Goal: Task Accomplishment & Management: Use online tool/utility

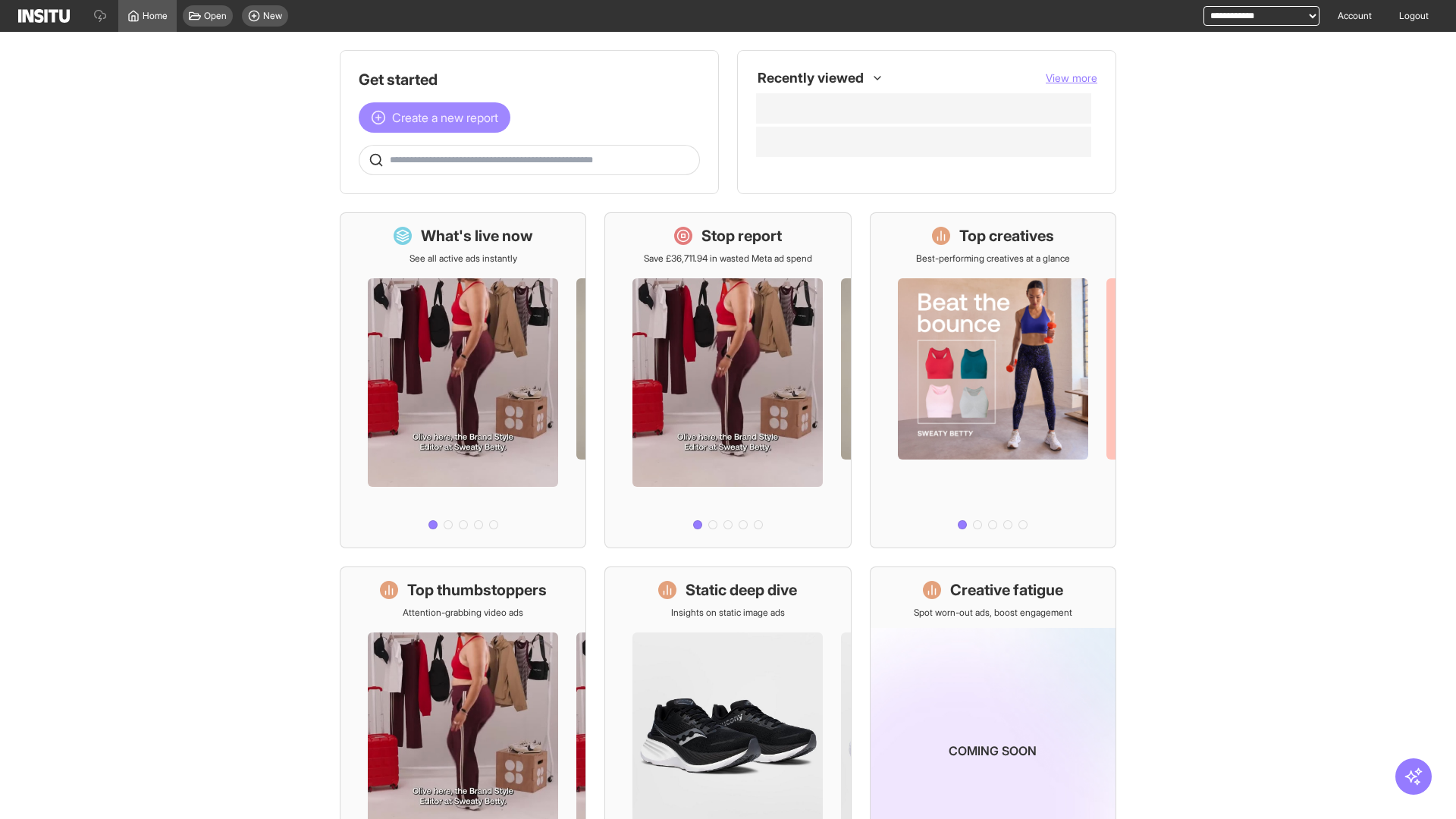
click at [439, 117] on span "Create a new report" at bounding box center [445, 117] width 107 height 18
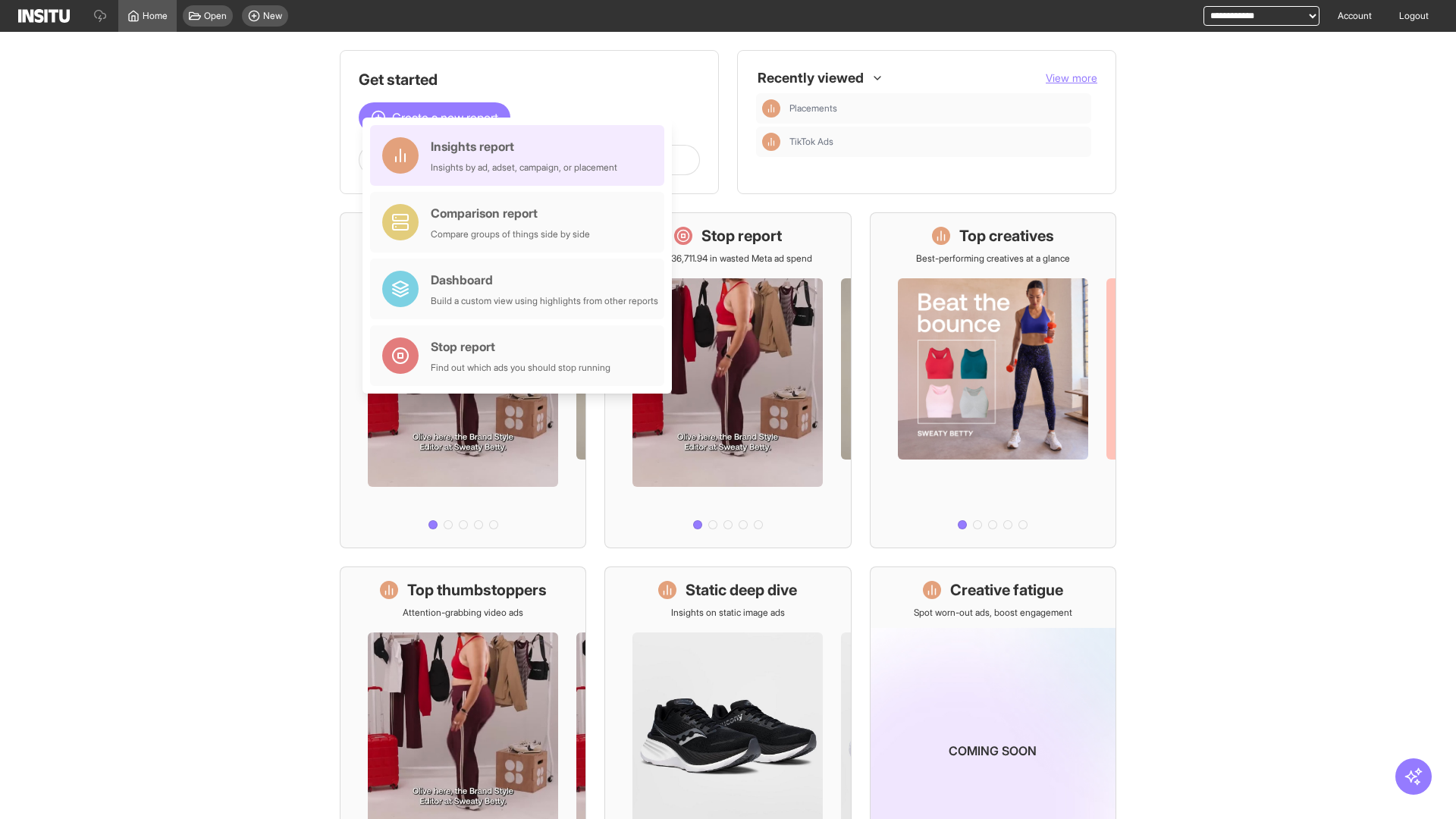
click at [521, 155] on div "Insights report Insights by ad, adset, campaign, or placement" at bounding box center [524, 155] width 187 height 36
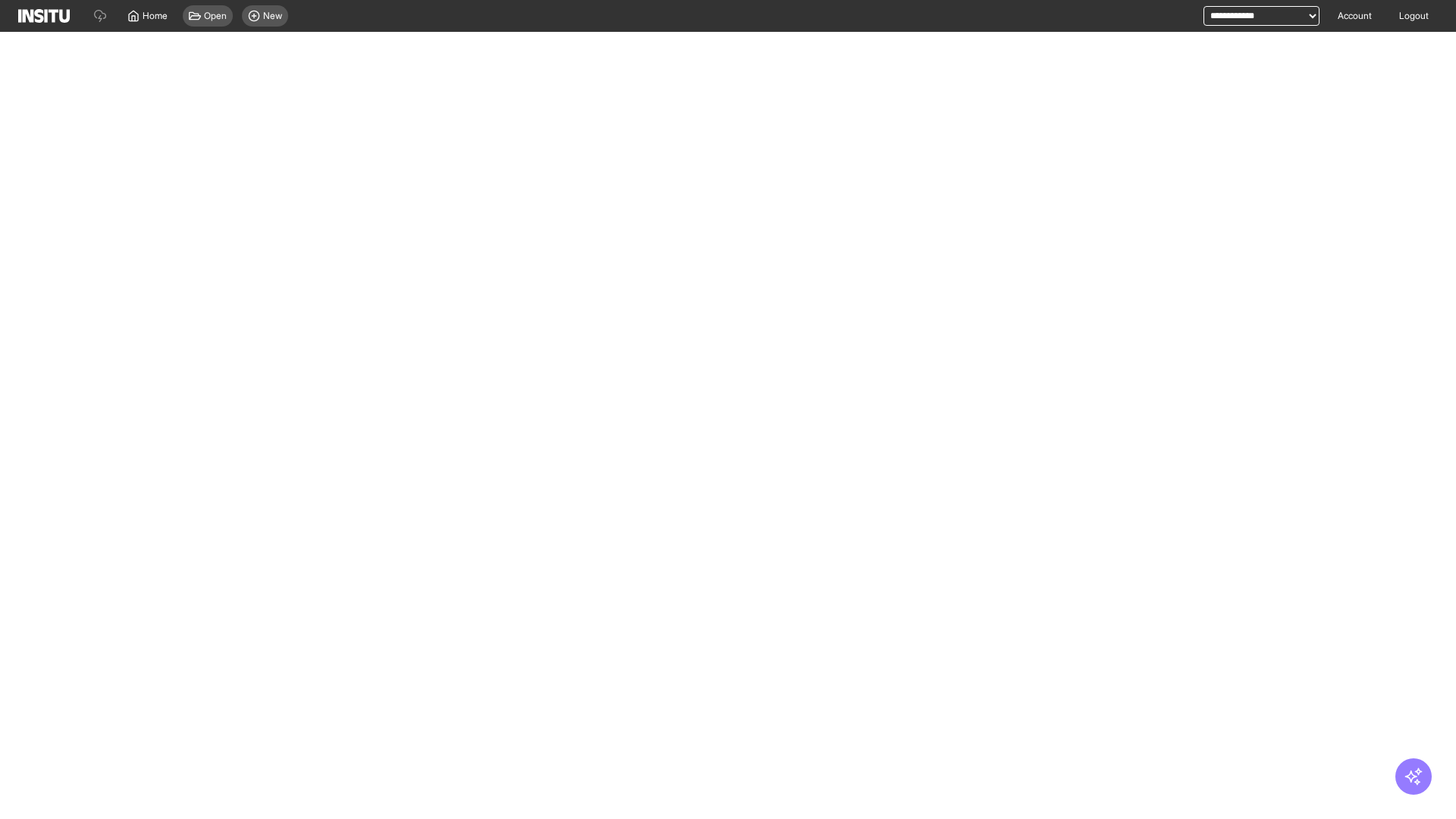
select select "**"
